Goal: Navigation & Orientation: Find specific page/section

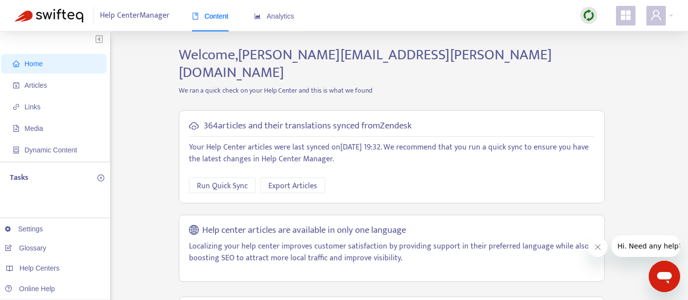
click at [588, 11] on img at bounding box center [589, 15] width 12 height 12
click at [608, 53] on link "Full Sync" at bounding box center [605, 51] width 35 height 11
click at [588, 17] on img at bounding box center [589, 15] width 12 height 12
click at [593, 46] on link "Full Sync" at bounding box center [605, 51] width 35 height 11
click at [584, 12] on img at bounding box center [589, 15] width 12 height 12
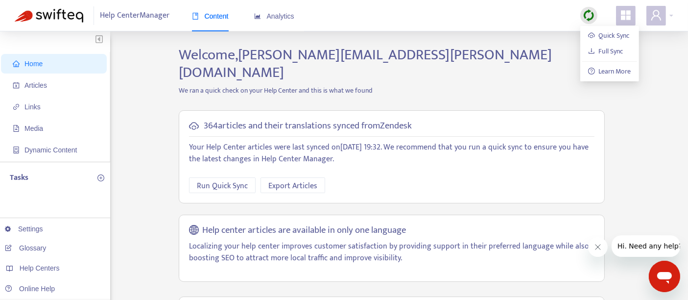
click at [583, 12] on img at bounding box center [589, 15] width 12 height 12
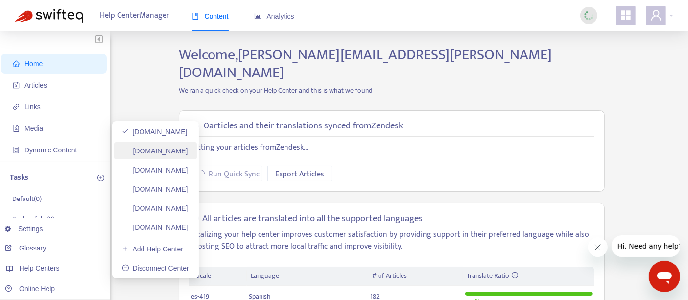
click at [188, 150] on link "helpcenter.plexusworldwide.ca" at bounding box center [155, 151] width 66 height 8
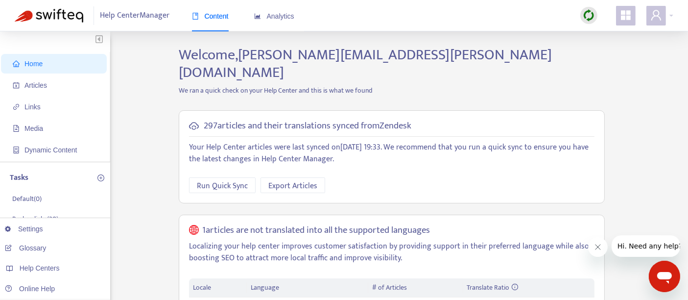
click at [590, 15] on img at bounding box center [589, 15] width 12 height 12
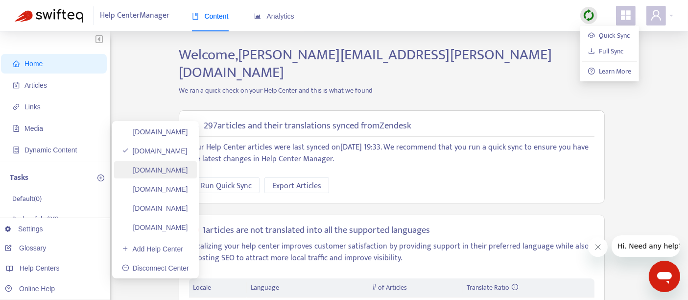
click at [188, 170] on link "helpcenter.plexusworldwide.com.au" at bounding box center [155, 170] width 66 height 8
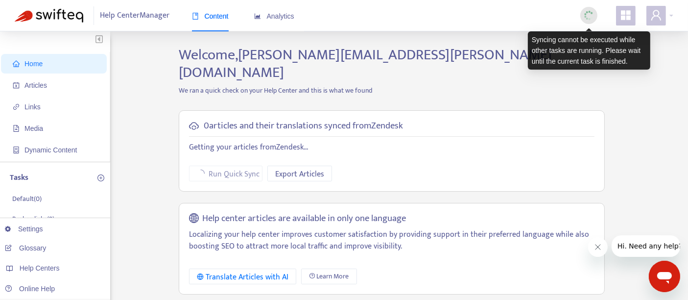
click at [590, 13] on img at bounding box center [589, 15] width 12 height 12
